Goal: Transaction & Acquisition: Purchase product/service

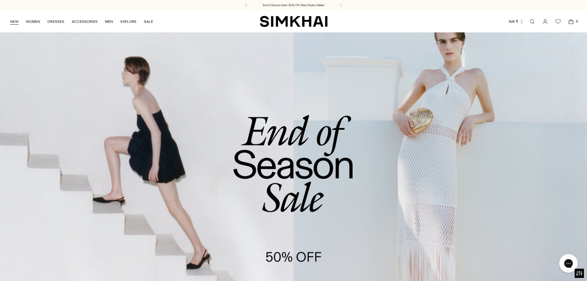
click at [15, 22] on link "NEW" at bounding box center [14, 22] width 8 height 14
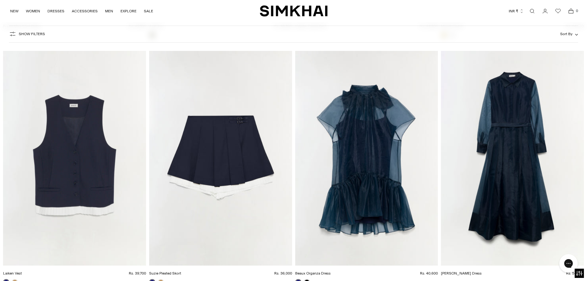
scroll to position [10409, 0]
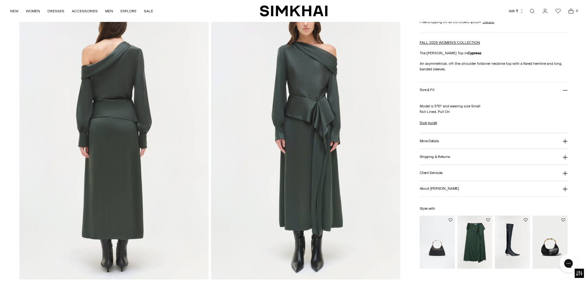
scroll to position [647, 0]
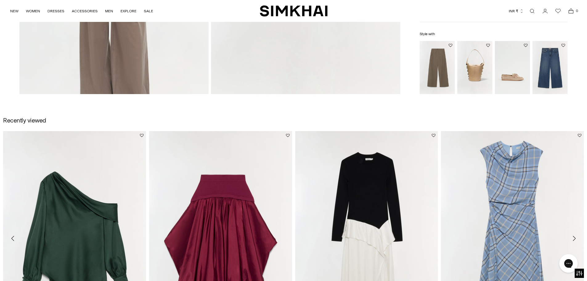
scroll to position [891, 0]
